Goal: Task Accomplishment & Management: Use online tool/utility

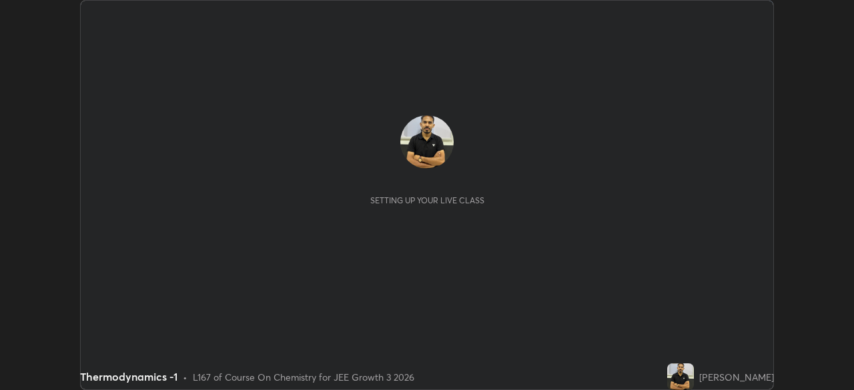
scroll to position [390, 853]
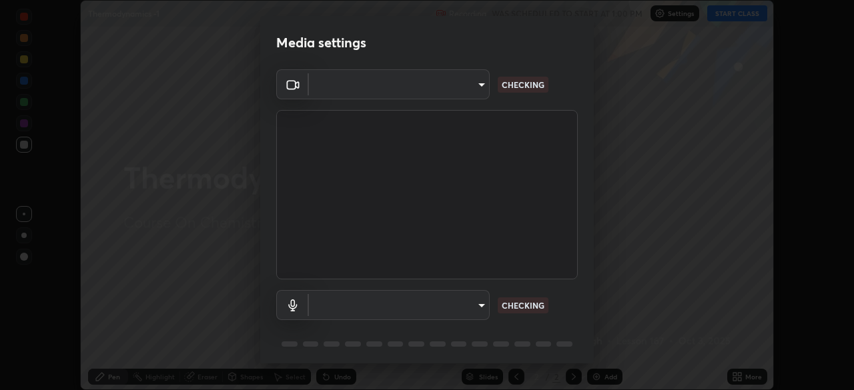
type input "6a665da8b4092d2084471f4e382ca23fa9ae4de6de56851722600db281893d99"
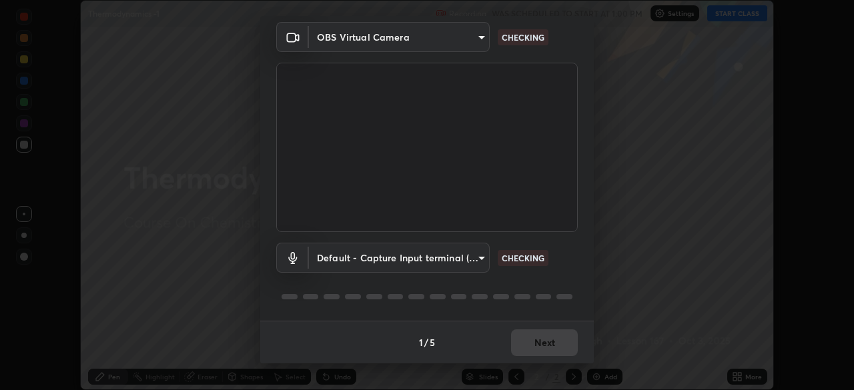
click at [480, 260] on body "Erase all Thermodynamics -1 Recording WAS SCHEDULED TO START AT 1:00 PM Setting…" at bounding box center [427, 195] width 854 height 390
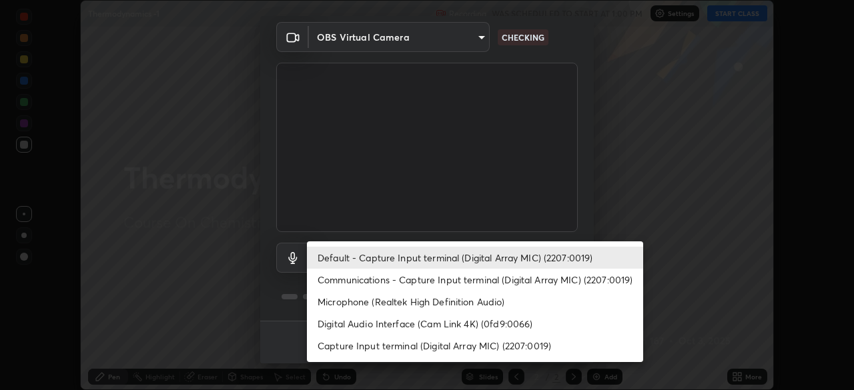
click at [487, 282] on li "Communications - Capture Input terminal (Digital Array MIC) (2207:0019)" at bounding box center [475, 280] width 336 height 22
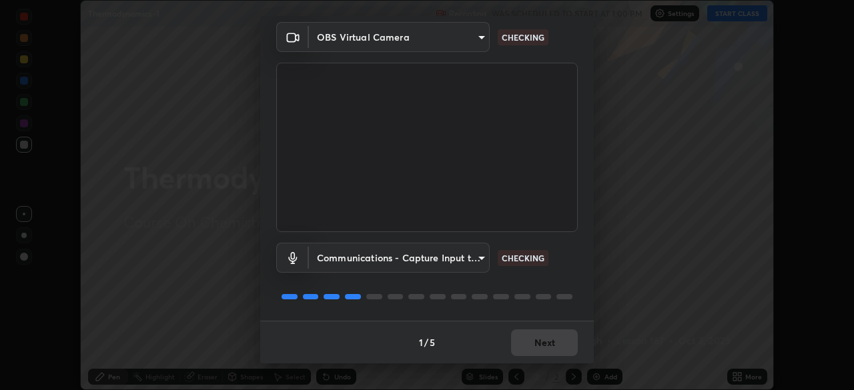
click at [472, 258] on body "Erase all Thermodynamics -1 Recording WAS SCHEDULED TO START AT 1:00 PM Setting…" at bounding box center [427, 195] width 854 height 390
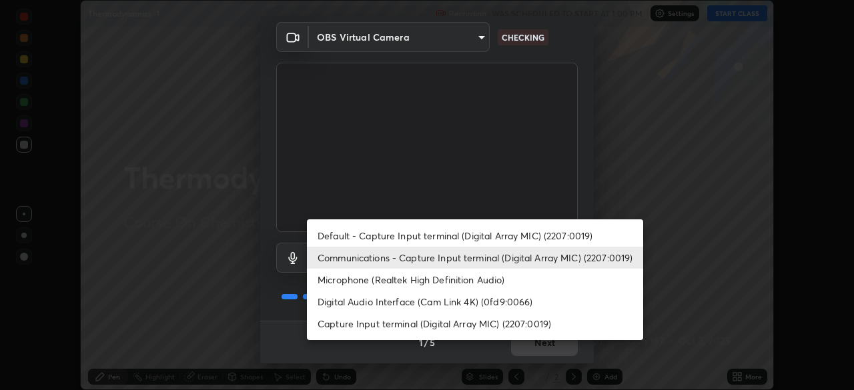
click at [472, 246] on li "Default - Capture Input terminal (Digital Array MIC) (2207:0019)" at bounding box center [475, 236] width 336 height 22
type input "default"
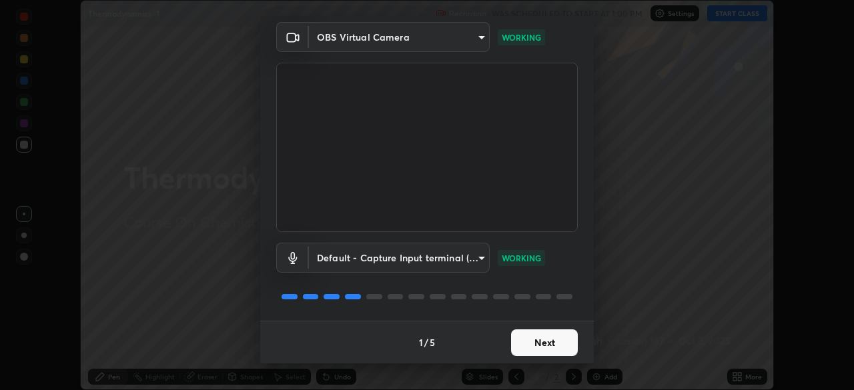
click at [544, 339] on button "Next" at bounding box center [544, 343] width 67 height 27
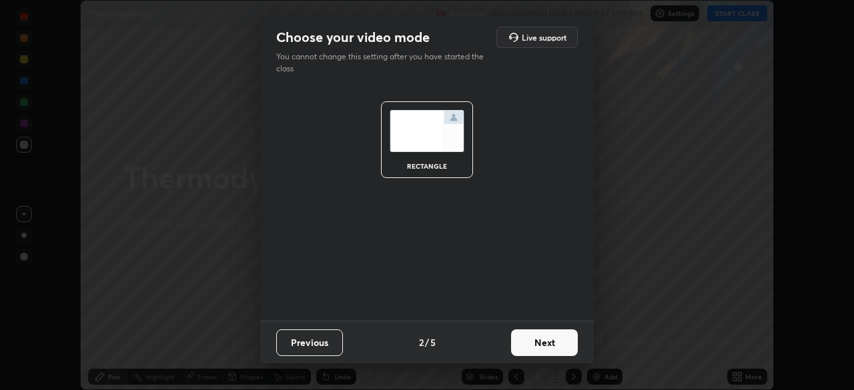
scroll to position [0, 0]
click at [549, 341] on button "Next" at bounding box center [544, 343] width 67 height 27
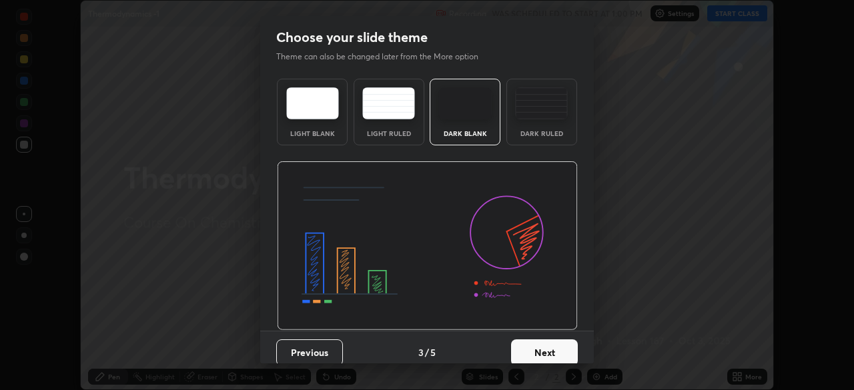
click at [564, 347] on button "Next" at bounding box center [544, 353] width 67 height 27
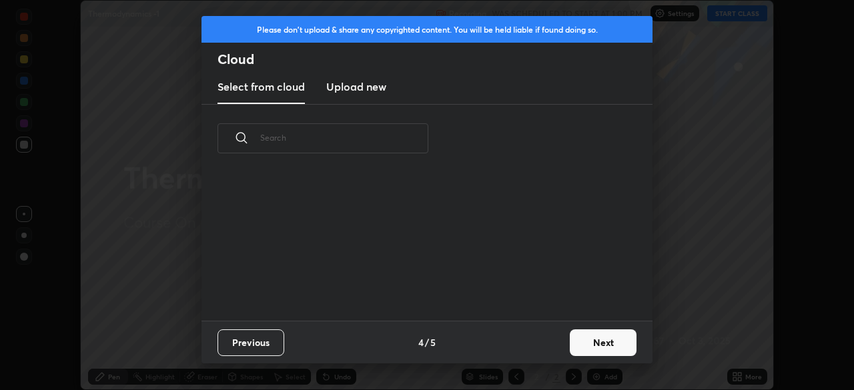
click at [596, 337] on button "Next" at bounding box center [603, 343] width 67 height 27
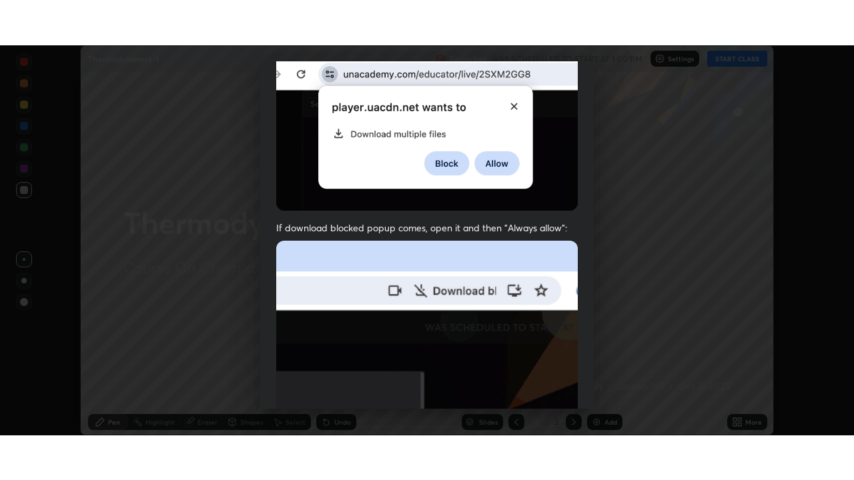
scroll to position [320, 0]
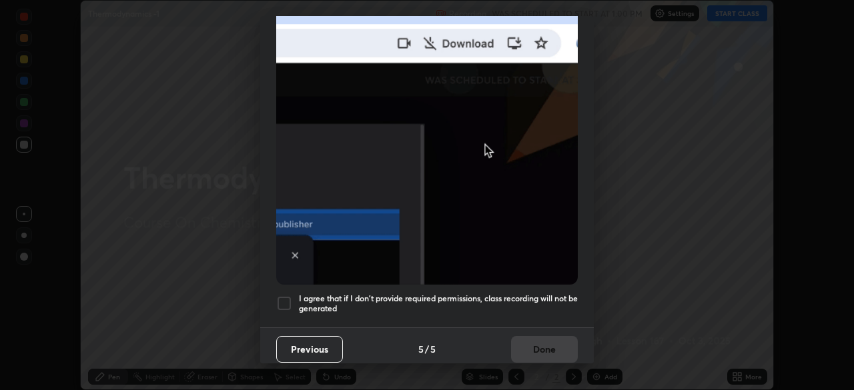
click at [284, 296] on div at bounding box center [284, 304] width 16 height 16
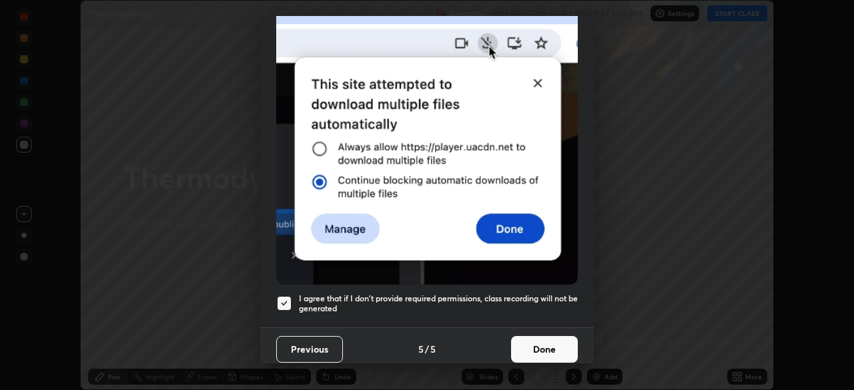
click at [549, 347] on button "Done" at bounding box center [544, 349] width 67 height 27
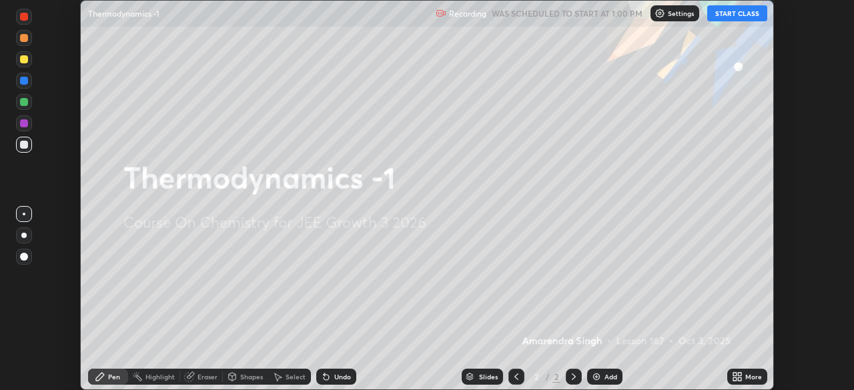
click at [739, 374] on icon at bounding box center [739, 374] width 3 height 3
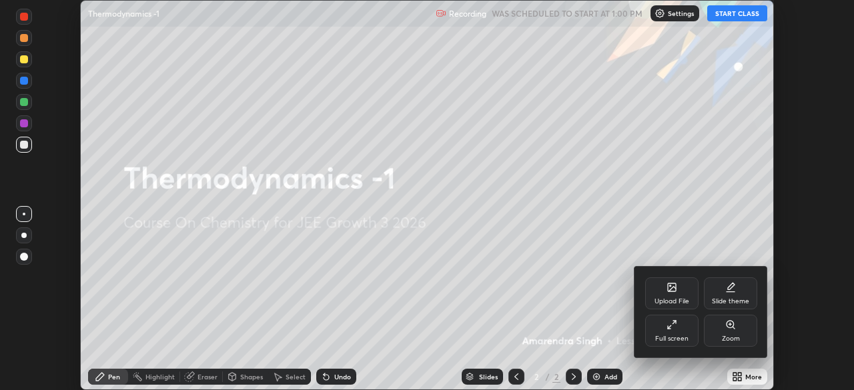
click at [678, 331] on div "Full screen" at bounding box center [671, 331] width 53 height 32
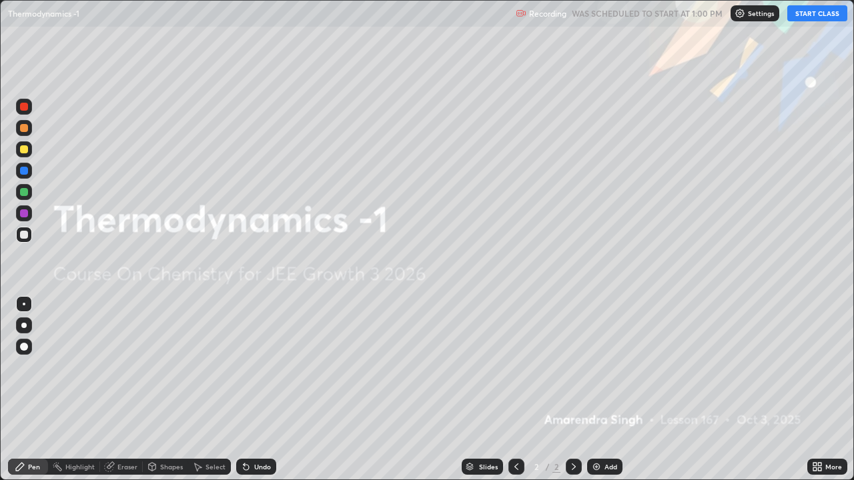
scroll to position [480, 854]
click at [817, 15] on button "START CLASS" at bounding box center [817, 13] width 60 height 16
click at [23, 198] on div at bounding box center [24, 192] width 16 height 16
click at [607, 390] on div "Add" at bounding box center [610, 467] width 13 height 7
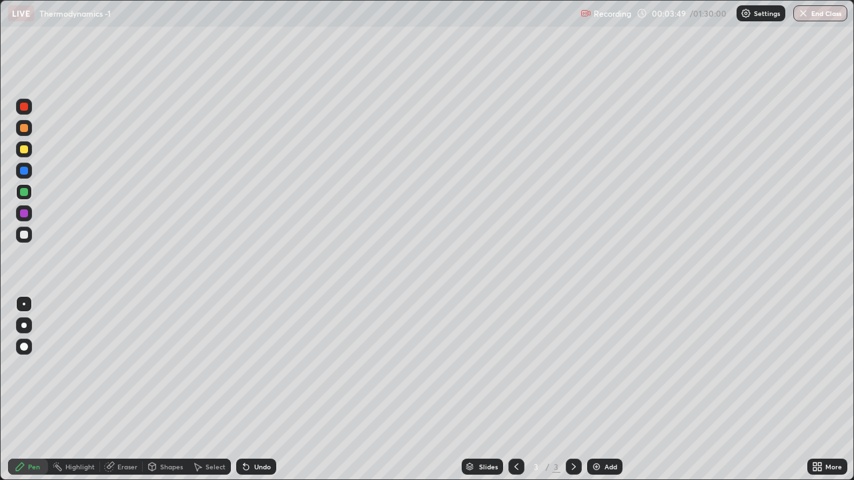
click at [29, 101] on div at bounding box center [24, 107] width 16 height 16
click at [29, 170] on div at bounding box center [24, 171] width 16 height 16
click at [23, 213] on div at bounding box center [24, 213] width 8 height 8
click at [25, 147] on div at bounding box center [24, 149] width 8 height 8
click at [262, 390] on div "Undo" at bounding box center [262, 467] width 17 height 7
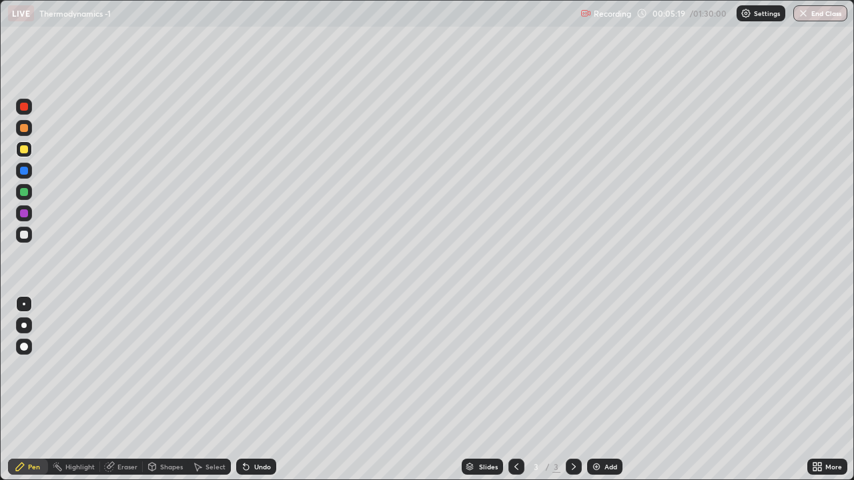
click at [261, 390] on div "Undo" at bounding box center [262, 467] width 17 height 7
click at [27, 213] on div at bounding box center [24, 213] width 8 height 8
click at [16, 173] on div at bounding box center [24, 171] width 16 height 16
click at [20, 208] on div at bounding box center [24, 213] width 16 height 16
click at [19, 236] on div at bounding box center [24, 235] width 16 height 16
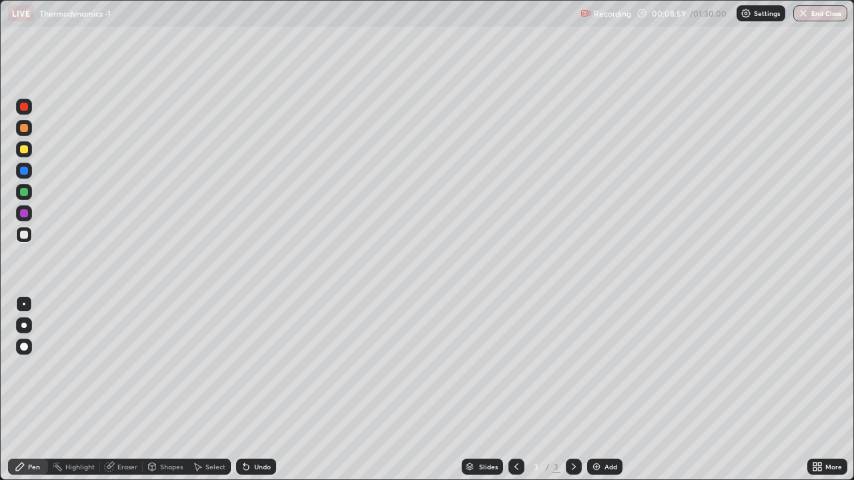
click at [19, 153] on div at bounding box center [24, 149] width 16 height 16
click at [21, 135] on div at bounding box center [24, 128] width 16 height 16
click at [597, 390] on img at bounding box center [596, 467] width 11 height 11
click at [31, 110] on div at bounding box center [24, 107] width 16 height 16
click at [25, 149] on div at bounding box center [24, 149] width 8 height 8
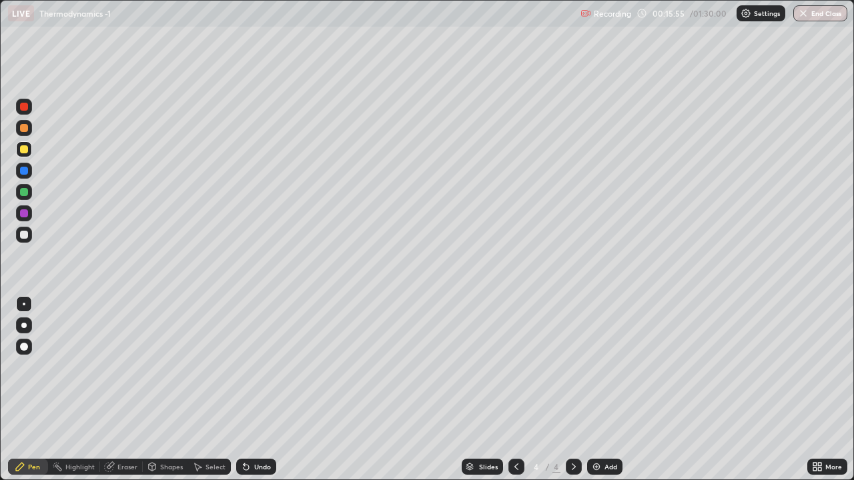
click at [245, 390] on icon at bounding box center [245, 467] width 5 height 5
click at [23, 213] on div at bounding box center [24, 213] width 8 height 8
click at [23, 171] on div at bounding box center [24, 171] width 8 height 8
click at [18, 128] on div at bounding box center [24, 128] width 16 height 16
click at [19, 149] on div at bounding box center [24, 149] width 16 height 16
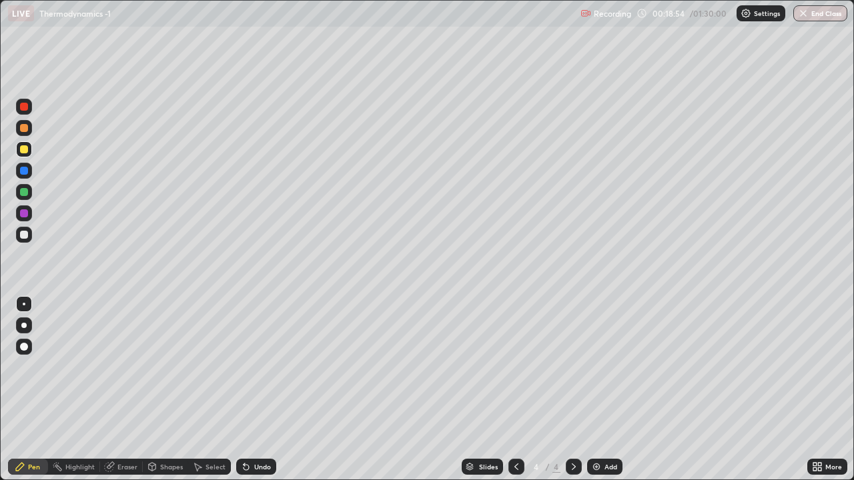
click at [21, 217] on div at bounding box center [24, 213] width 8 height 8
click at [18, 236] on div at bounding box center [24, 235] width 16 height 16
click at [19, 233] on div at bounding box center [24, 235] width 16 height 16
click at [23, 171] on div at bounding box center [24, 171] width 8 height 8
click at [23, 143] on div at bounding box center [24, 149] width 16 height 16
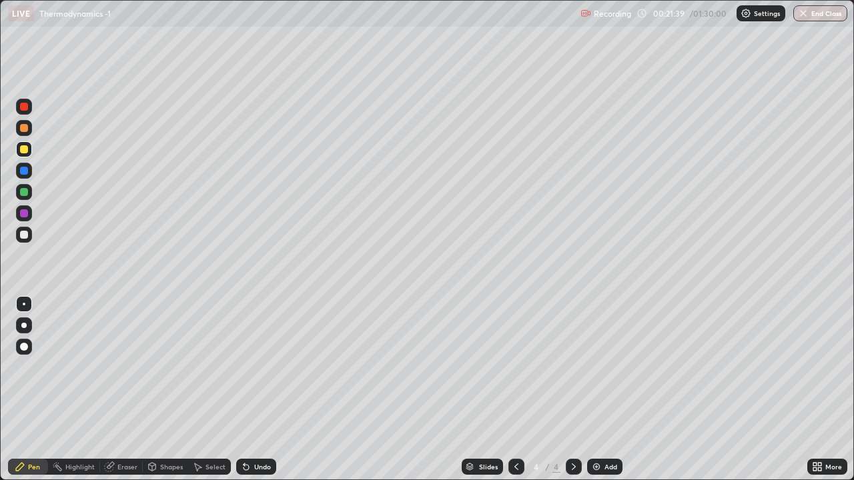
click at [22, 106] on div at bounding box center [24, 107] width 8 height 8
click at [26, 193] on div at bounding box center [24, 192] width 8 height 8
click at [22, 213] on div at bounding box center [24, 213] width 8 height 8
click at [21, 193] on div at bounding box center [24, 192] width 8 height 8
click at [23, 110] on div at bounding box center [24, 107] width 8 height 8
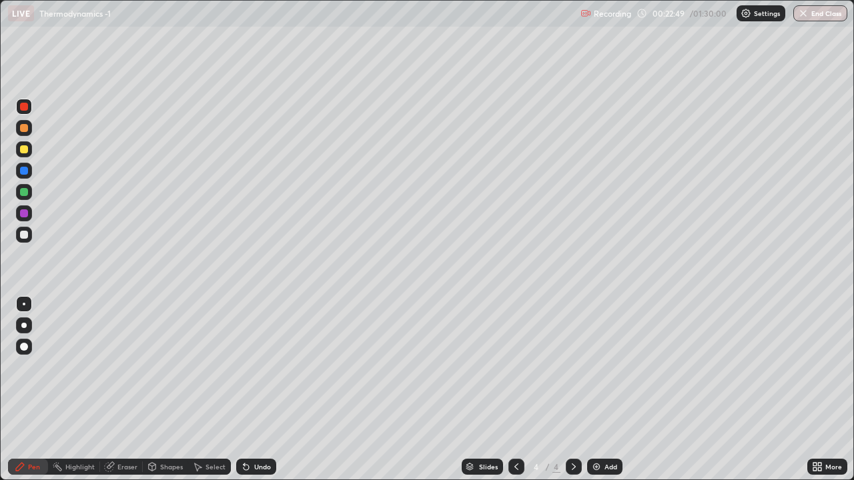
click at [19, 135] on div at bounding box center [24, 128] width 16 height 16
click at [601, 390] on div "Add" at bounding box center [604, 467] width 35 height 16
click at [29, 107] on div at bounding box center [24, 107] width 16 height 16
click at [29, 235] on div at bounding box center [24, 235] width 16 height 16
click at [27, 194] on div at bounding box center [24, 192] width 8 height 8
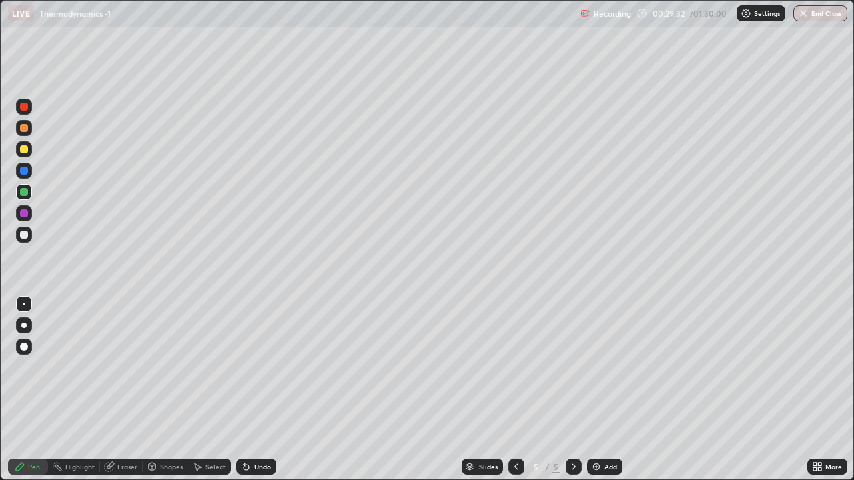
click at [21, 214] on div at bounding box center [24, 213] width 8 height 8
click at [25, 149] on div at bounding box center [24, 149] width 8 height 8
click at [254, 390] on div "Undo" at bounding box center [262, 467] width 17 height 7
click at [257, 390] on div "Undo" at bounding box center [262, 467] width 17 height 7
click at [599, 390] on img at bounding box center [596, 467] width 11 height 11
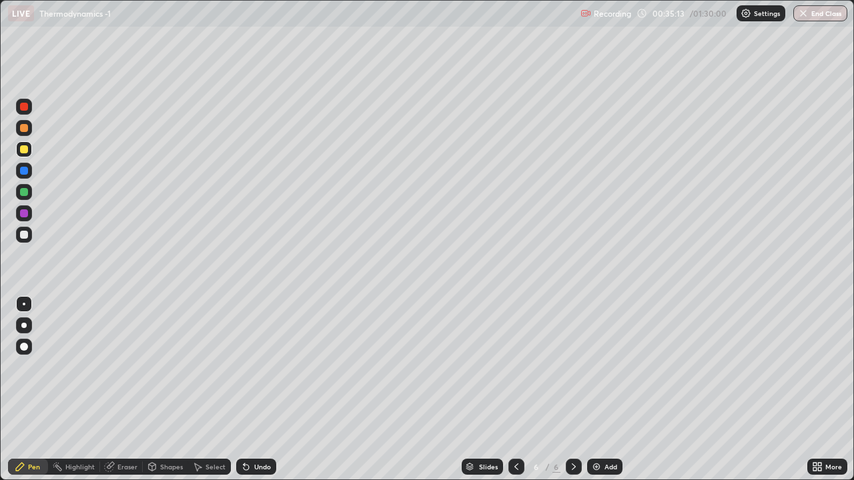
click at [27, 105] on div at bounding box center [24, 107] width 8 height 8
click at [254, 390] on div "Undo" at bounding box center [262, 467] width 17 height 7
click at [26, 171] on div at bounding box center [24, 171] width 8 height 8
click at [23, 189] on div at bounding box center [24, 192] width 8 height 8
click at [20, 229] on div at bounding box center [24, 235] width 16 height 16
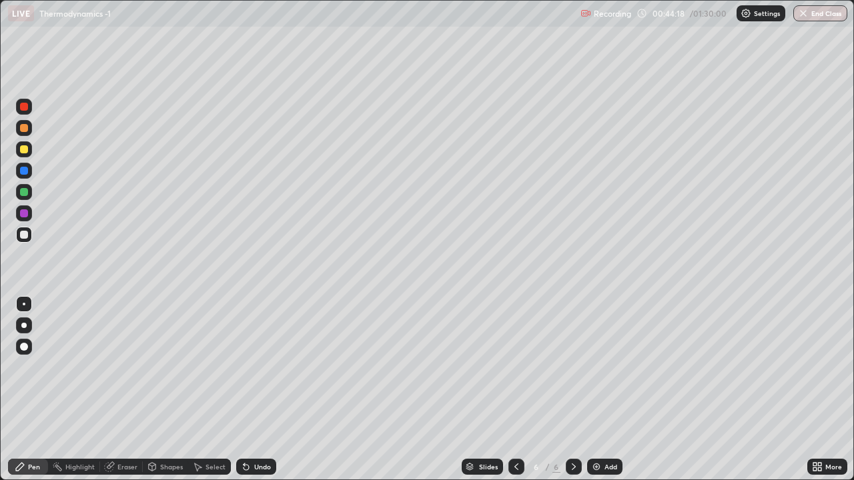
click at [604, 390] on div "Add" at bounding box center [610, 467] width 13 height 7
click at [27, 109] on div at bounding box center [24, 107] width 8 height 8
click at [23, 149] on div at bounding box center [24, 149] width 8 height 8
click at [24, 193] on div at bounding box center [24, 192] width 8 height 8
click at [27, 235] on div at bounding box center [24, 235] width 8 height 8
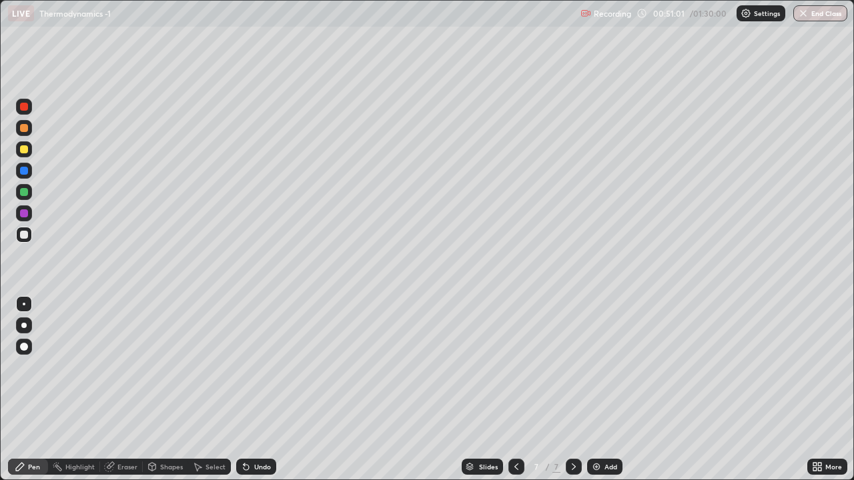
click at [19, 194] on div at bounding box center [24, 192] width 16 height 16
click at [25, 239] on div at bounding box center [24, 235] width 16 height 16
click at [593, 390] on img at bounding box center [596, 467] width 11 height 11
click at [823, 15] on button "End Class" at bounding box center [820, 13] width 54 height 16
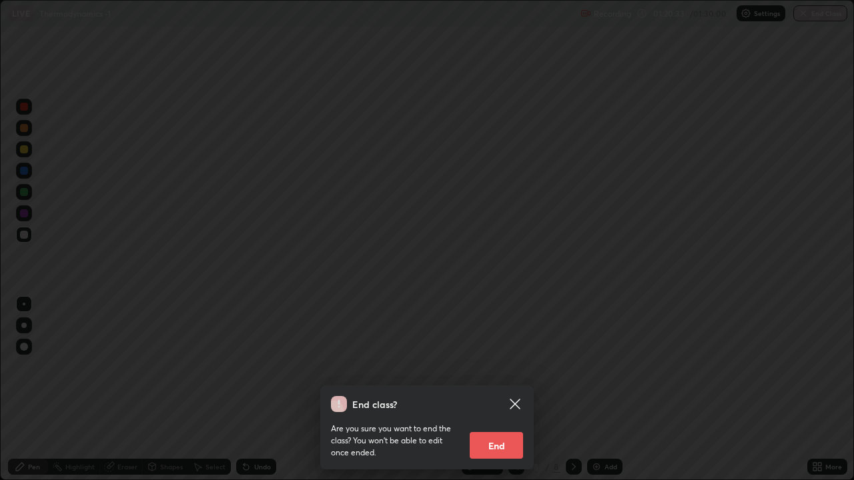
click at [486, 390] on button "End" at bounding box center [496, 445] width 53 height 27
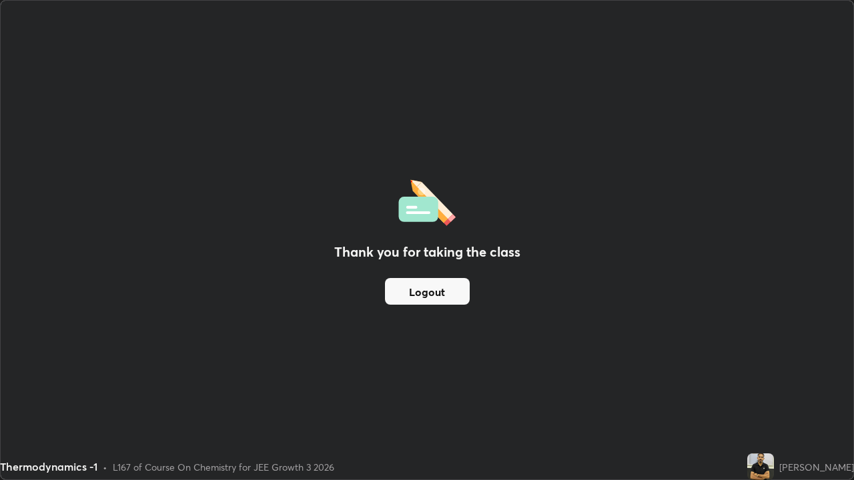
click at [441, 288] on button "Logout" at bounding box center [427, 291] width 85 height 27
